Goal: Find specific page/section: Find specific page/section

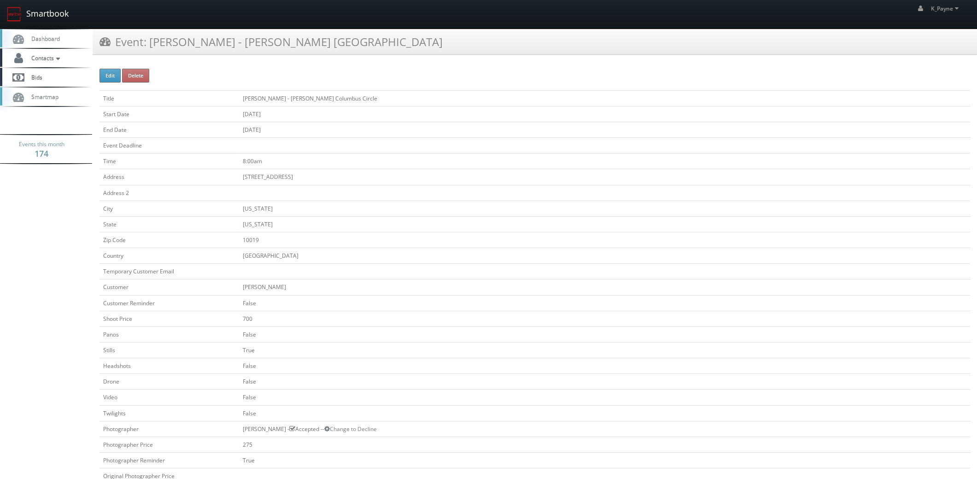
click at [45, 12] on link "Smartbook" at bounding box center [38, 14] width 76 height 29
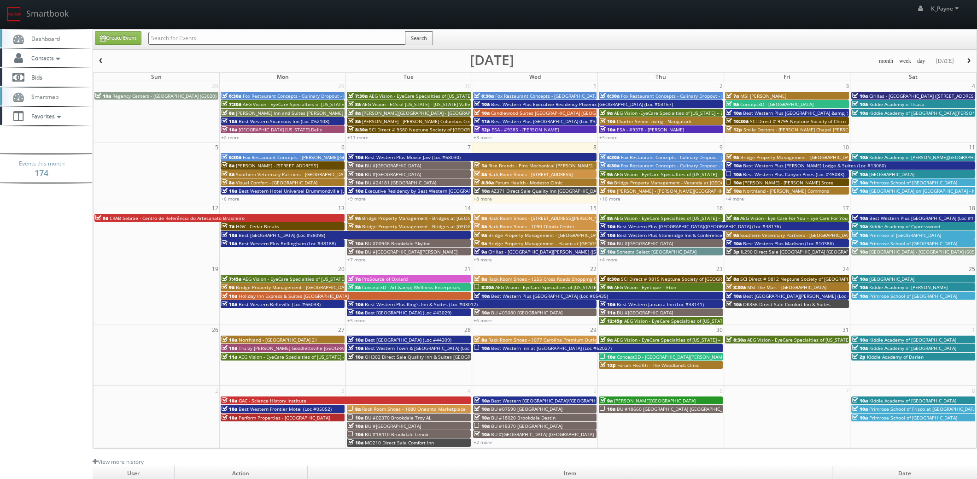
click at [177, 37] on input "text" at bounding box center [276, 38] width 257 height 13
type input "pa672"
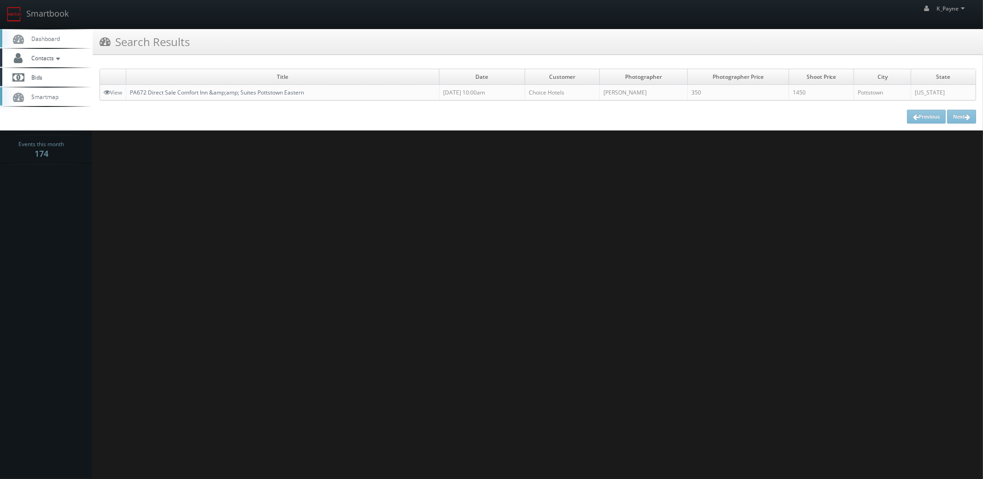
click at [223, 91] on link "PA672 Direct Sale Comfort Inn &amp;amp; Suites Pottstown Eastern" at bounding box center [217, 92] width 174 height 8
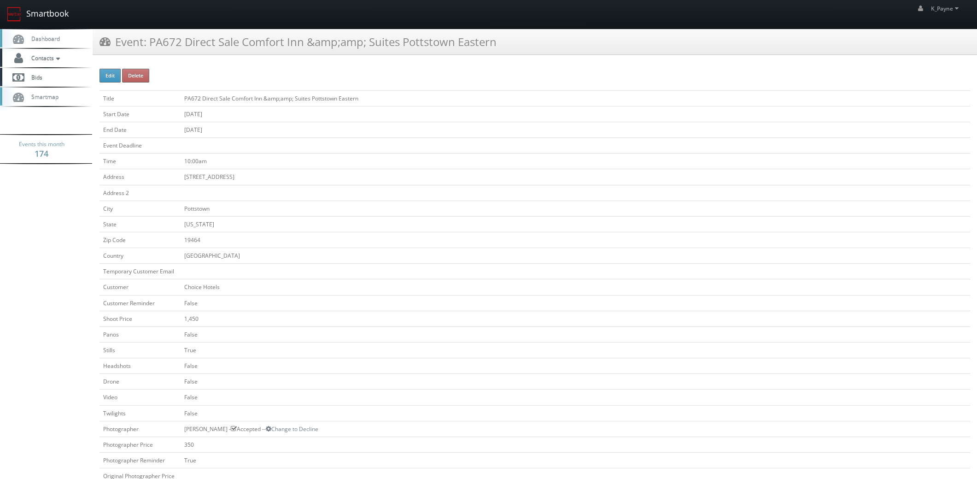
click at [62, 16] on link "Smartbook" at bounding box center [38, 14] width 76 height 29
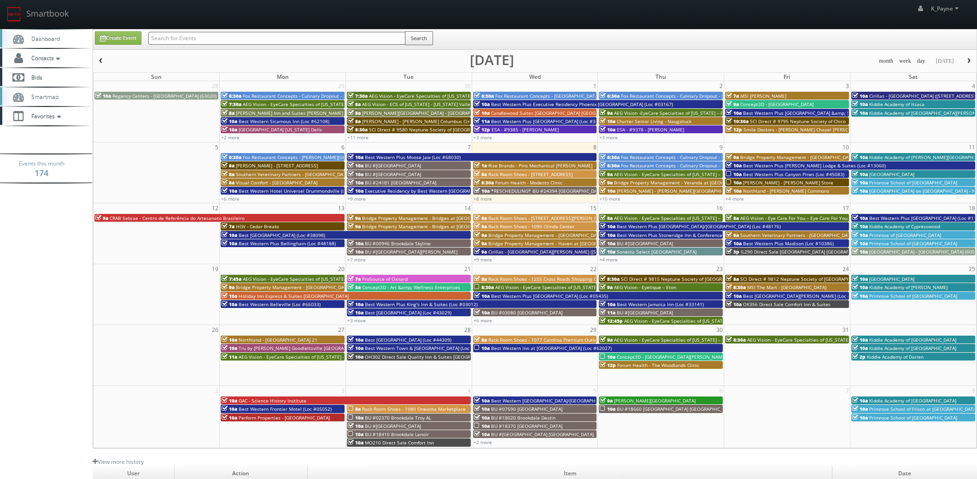
click at [171, 35] on input "text" at bounding box center [276, 38] width 257 height 13
type input "66006"
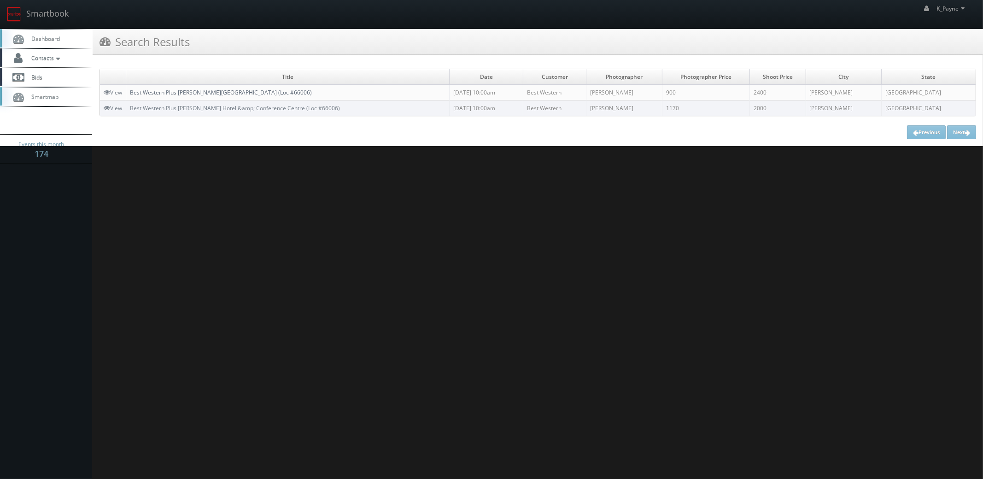
click at [191, 94] on link "Best Western Plus [PERSON_NAME][GEOGRAPHIC_DATA] (Loc #66006)" at bounding box center [221, 92] width 182 height 8
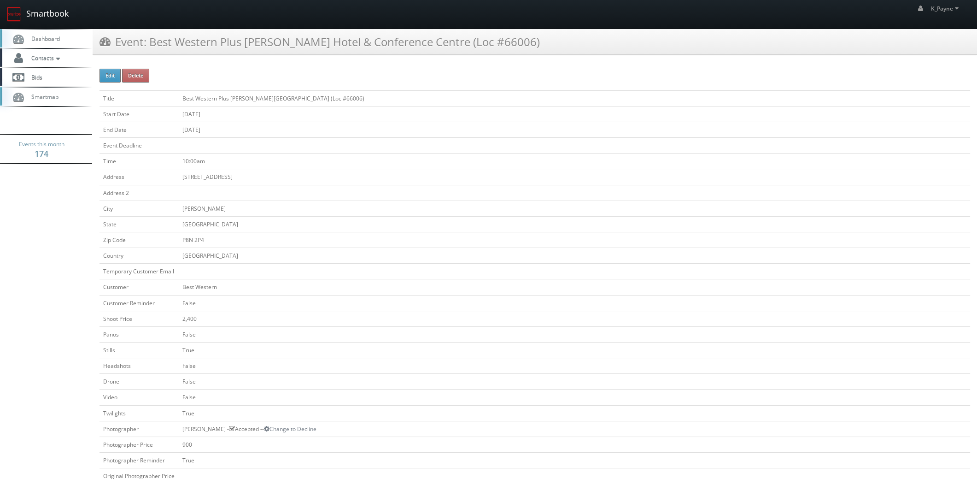
click at [47, 9] on link "Smartbook" at bounding box center [38, 14] width 76 height 29
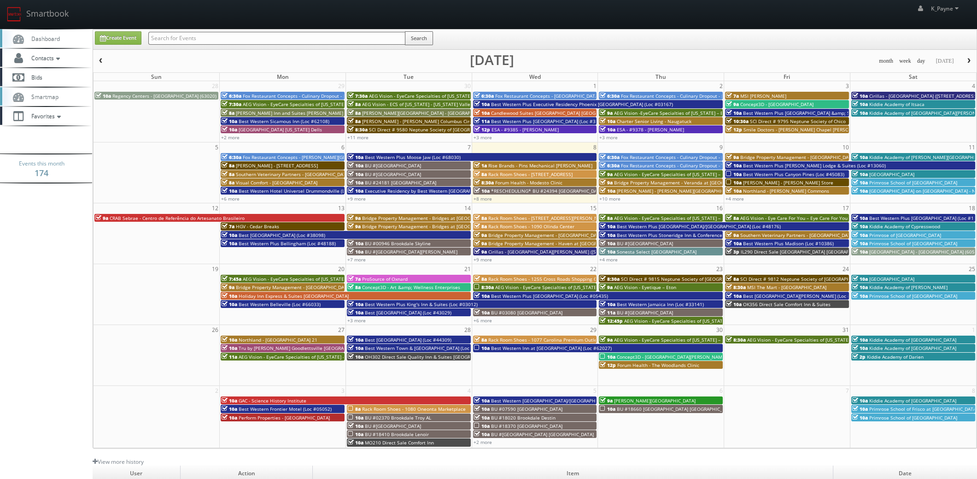
click at [158, 35] on input "text" at bounding box center [276, 38] width 257 height 13
type input "61086"
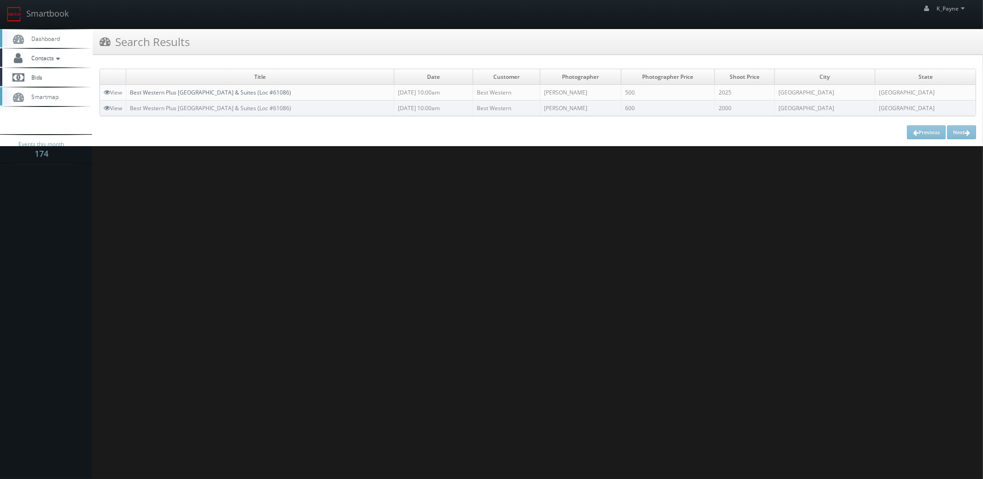
click at [237, 90] on link "Best Western Plus [GEOGRAPHIC_DATA] & Suites (Loc #61086)" at bounding box center [210, 92] width 161 height 8
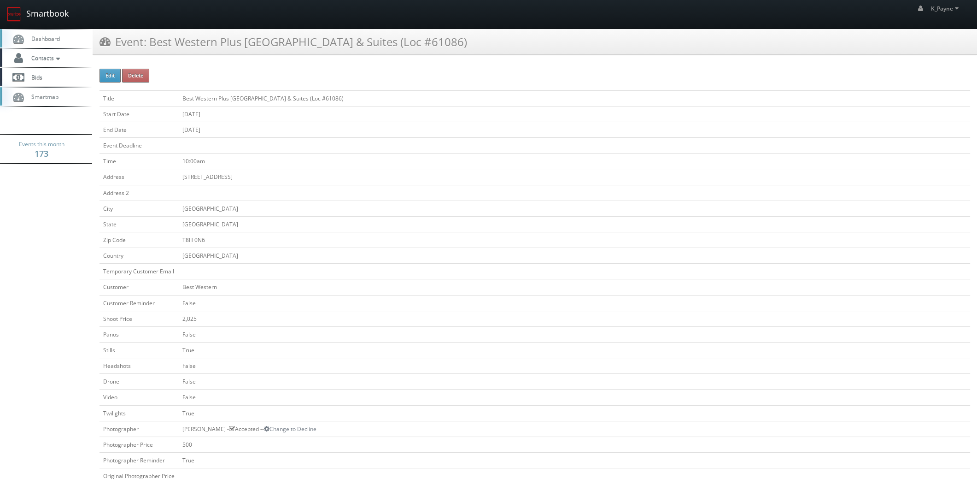
click at [58, 13] on link "Smartbook" at bounding box center [38, 14] width 76 height 29
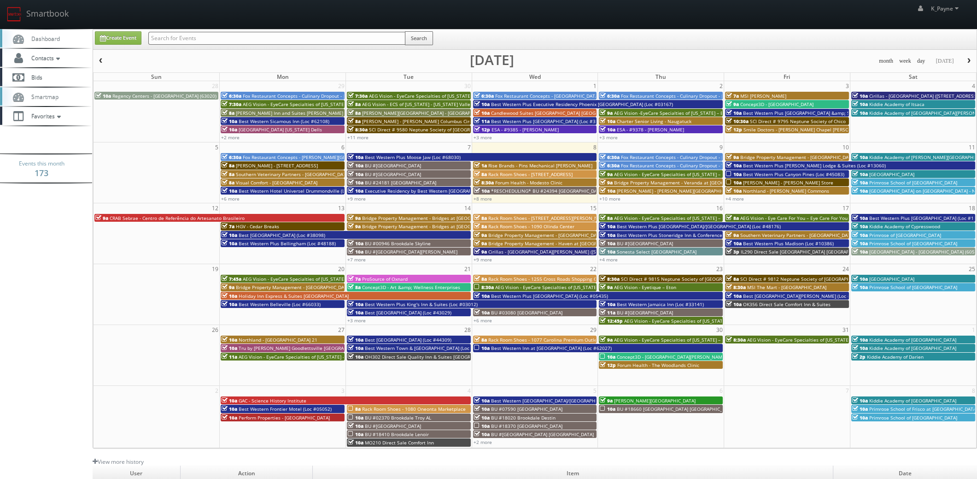
click at [201, 39] on input "text" at bounding box center [276, 38] width 257 height 13
type input "06179"
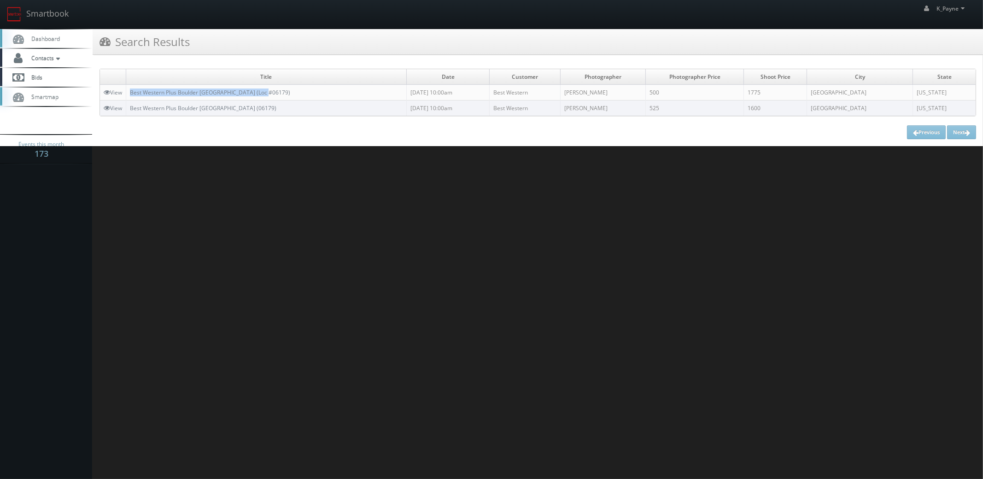
drag, startPoint x: 282, startPoint y: 92, endPoint x: 129, endPoint y: 94, distance: 153.0
click at [129, 94] on td "Best Western Plus Boulder [GEOGRAPHIC_DATA] (Loc #06179)" at bounding box center [266, 93] width 281 height 16
copy link "Best Western Plus Boulder [GEOGRAPHIC_DATA] (Loc #06179)"
drag, startPoint x: 306, startPoint y: 101, endPoint x: 282, endPoint y: 92, distance: 26.1
click at [306, 101] on td "Best Western Plus Boulder [GEOGRAPHIC_DATA] (06179)" at bounding box center [266, 108] width 281 height 16
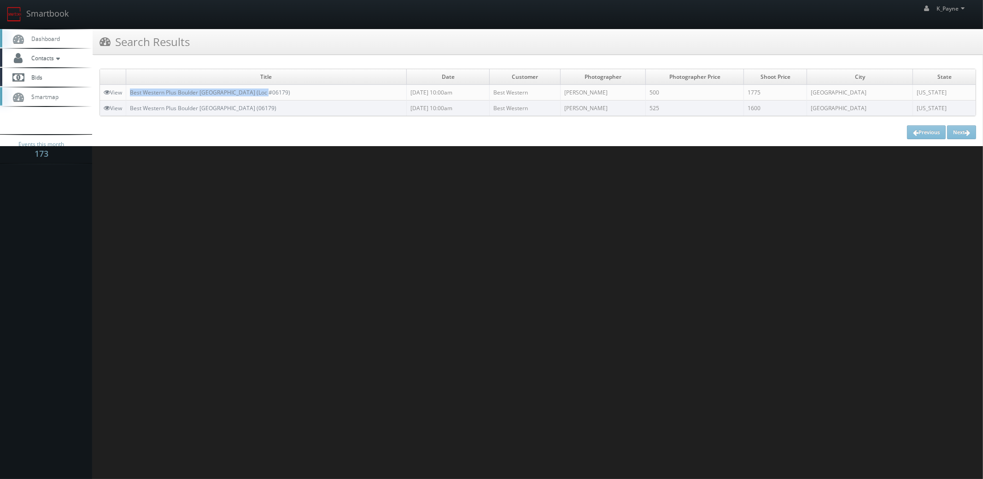
drag, startPoint x: 282, startPoint y: 90, endPoint x: 129, endPoint y: 90, distance: 153.4
click at [129, 90] on td "Best Western Plus Boulder [GEOGRAPHIC_DATA] (Loc #06179)" at bounding box center [266, 93] width 281 height 16
copy link "Best Western Plus Boulder [GEOGRAPHIC_DATA] (Loc #06179)"
